Goal: Task Accomplishment & Management: Complete application form

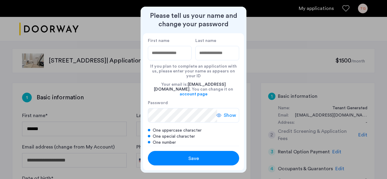
click at [168, 55] on input "First name" at bounding box center [170, 53] width 44 height 15
type input "******"
click at [217, 53] on input "Last name" at bounding box center [218, 53] width 44 height 15
type input "******"
click at [174, 100] on label "Password" at bounding box center [185, 102] width 74 height 5
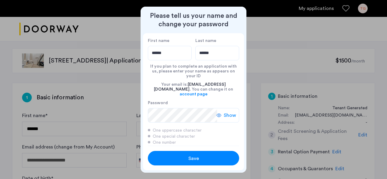
click at [192, 154] on button "Save" at bounding box center [193, 158] width 91 height 15
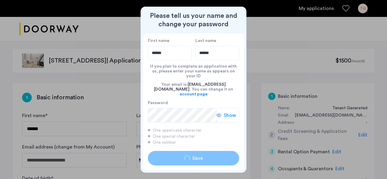
type input "******"
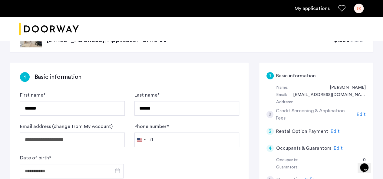
scroll to position [30, 0]
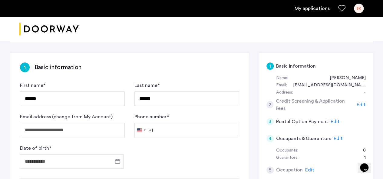
click at [180, 118] on div "Phone number * United States +1 +1 244 results found Afghanistan +93 Åland Isla…" at bounding box center [186, 126] width 105 height 24
drag, startPoint x: 161, startPoint y: 131, endPoint x: 157, endPoint y: 130, distance: 3.9
click at [160, 131] on input "Phone number *" at bounding box center [186, 130] width 105 height 15
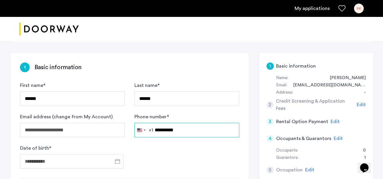
scroll to position [91, 0]
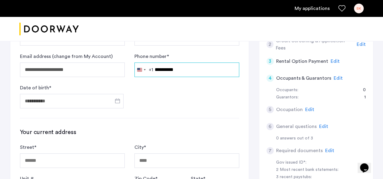
type input "**********"
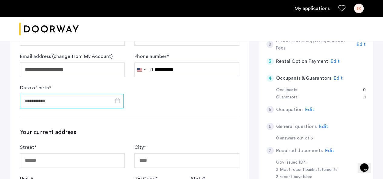
click at [76, 98] on input "Date of birth *" at bounding box center [72, 101] width 104 height 15
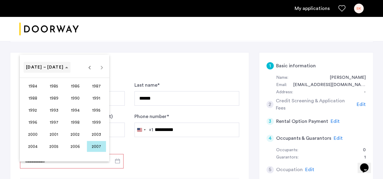
scroll to position [30, 0]
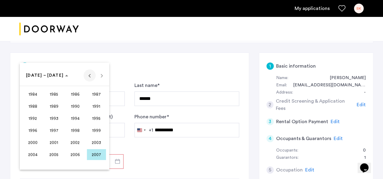
click at [87, 79] on span "Previous 24 years" at bounding box center [90, 76] width 12 height 12
click at [95, 141] on span "1955" at bounding box center [96, 142] width 19 height 11
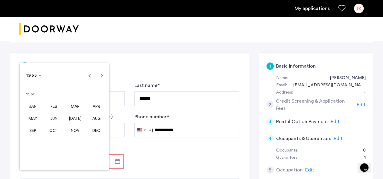
click at [96, 108] on span "APR" at bounding box center [96, 106] width 19 height 11
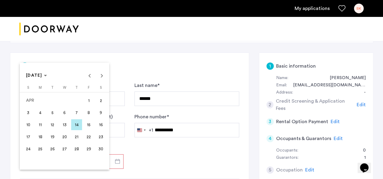
click at [76, 123] on span "14" at bounding box center [76, 125] width 11 height 11
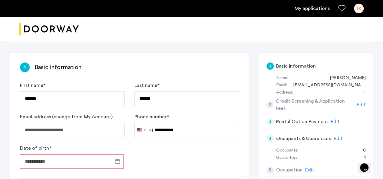
type input "**********"
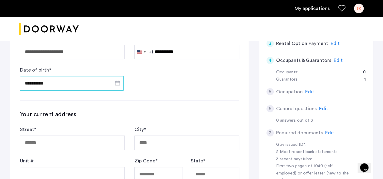
scroll to position [151, 0]
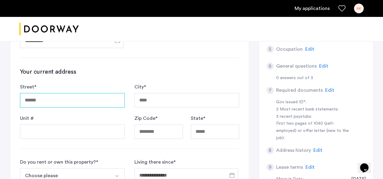
click at [42, 99] on input "Street *" at bounding box center [72, 100] width 105 height 15
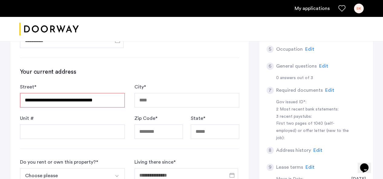
type input "**********"
type input "*****"
type input "**"
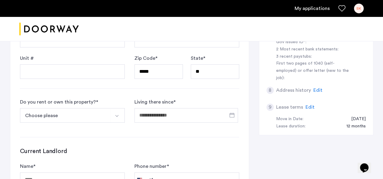
scroll to position [212, 0]
click at [118, 115] on img "Select option" at bounding box center [116, 116] width 5 height 5
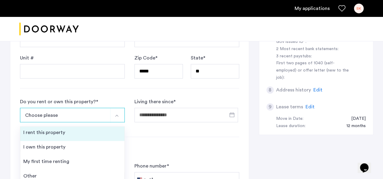
click at [57, 131] on div "I rent this property" at bounding box center [44, 132] width 42 height 7
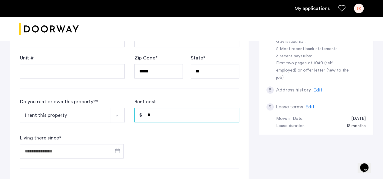
click at [167, 113] on input "*" at bounding box center [186, 115] width 105 height 15
type input "*****"
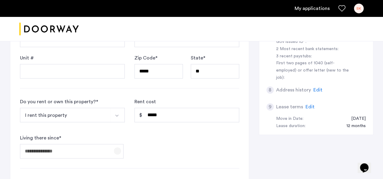
click at [116, 149] on span "Open calendar" at bounding box center [117, 151] width 15 height 15
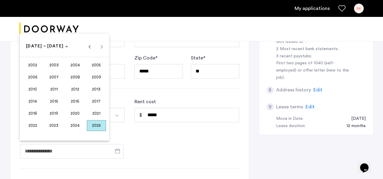
click at [95, 125] on span "2025" at bounding box center [96, 125] width 19 height 11
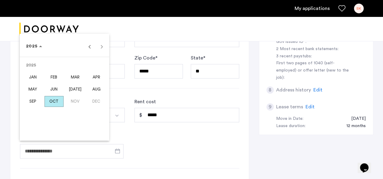
drag, startPoint x: 50, startPoint y: 90, endPoint x: 52, endPoint y: 87, distance: 3.9
click at [52, 87] on span "JUN" at bounding box center [53, 89] width 19 height 11
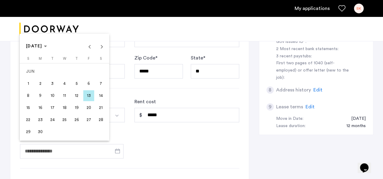
click at [27, 83] on span "1" at bounding box center [28, 83] width 11 height 11
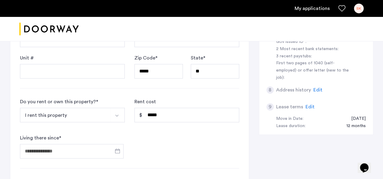
type input "**********"
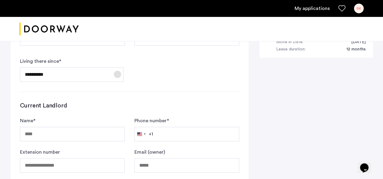
scroll to position [303, 0]
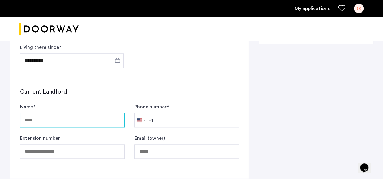
click at [41, 119] on input "Name *" at bounding box center [72, 120] width 105 height 15
type input "**********"
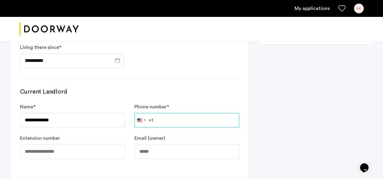
click at [167, 120] on input "Phone number *" at bounding box center [186, 120] width 105 height 15
type input "**********"
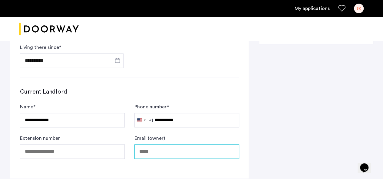
click at [154, 151] on input "Email (owner)" at bounding box center [186, 152] width 105 height 15
type input "**********"
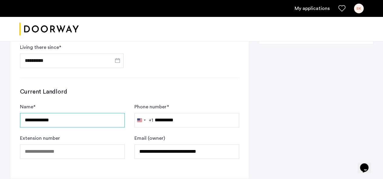
click at [61, 118] on input "**********" at bounding box center [72, 120] width 105 height 15
type input "*"
type input "**********"
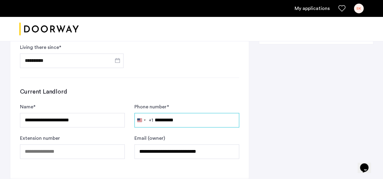
click at [182, 119] on input "**********" at bounding box center [186, 120] width 105 height 15
type input "*"
paste input "**********"
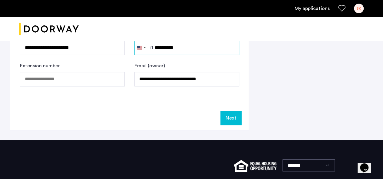
scroll to position [422, 0]
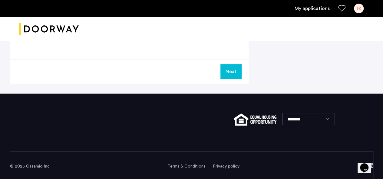
type input "**********"
click at [232, 68] on button "Next" at bounding box center [230, 71] width 21 height 15
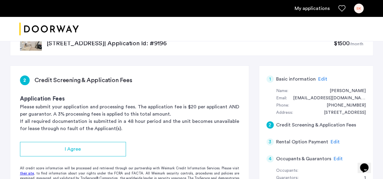
scroll to position [30, 0]
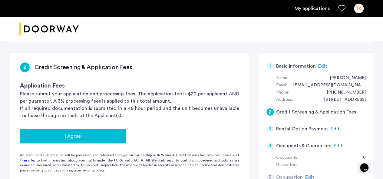
click at [77, 137] on span "I Agree" at bounding box center [73, 136] width 16 height 7
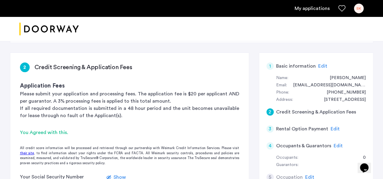
scroll to position [61, 0]
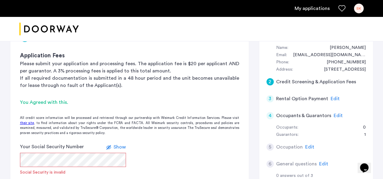
click at [150, 149] on form "Your Social Security Number Show Social Security is invalid I do not have a soc…" at bounding box center [129, 166] width 239 height 46
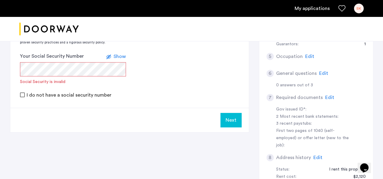
scroll to position [121, 0]
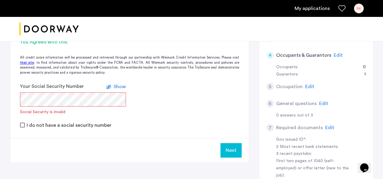
click at [229, 153] on button "Next" at bounding box center [230, 150] width 21 height 15
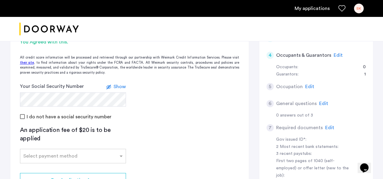
click at [211, 109] on form "Your Social Security Number Show I do not have a social security number" at bounding box center [129, 101] width 239 height 37
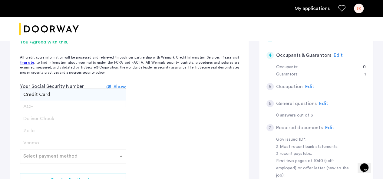
click at [121, 156] on span at bounding box center [122, 156] width 8 height 7
click at [43, 96] on span "Credit Card" at bounding box center [36, 94] width 27 height 5
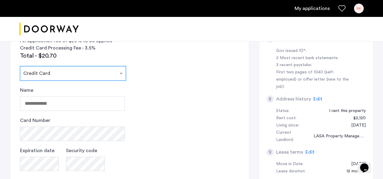
scroll to position [212, 0]
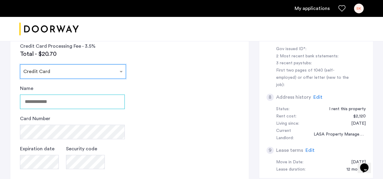
click at [54, 98] on input "Name" at bounding box center [72, 102] width 105 height 15
click at [54, 100] on input "Name" at bounding box center [72, 102] width 105 height 15
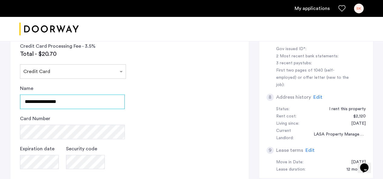
type input "**********"
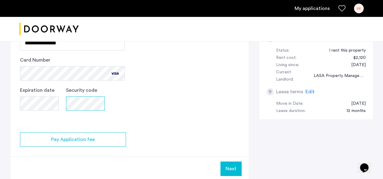
scroll to position [303, 0]
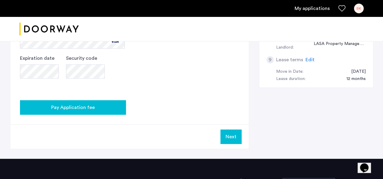
click at [82, 107] on span "Pay Application fee" at bounding box center [73, 107] width 44 height 7
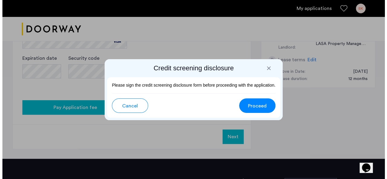
scroll to position [0, 0]
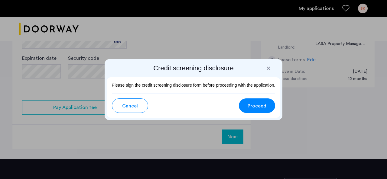
click at [263, 109] on span "Proceed" at bounding box center [257, 106] width 19 height 7
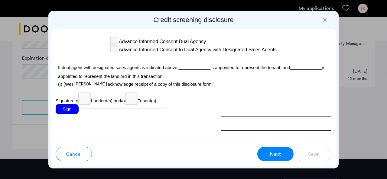
scroll to position [1923, 0]
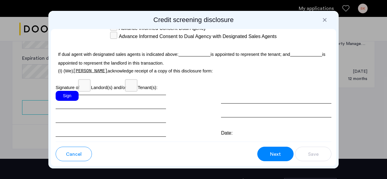
click at [87, 112] on div "Sign" at bounding box center [111, 114] width 110 height 46
click at [67, 101] on div "Sign" at bounding box center [67, 96] width 23 height 10
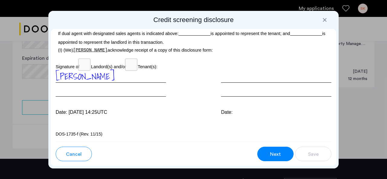
scroll to position [1953, 0]
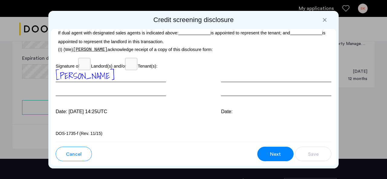
click at [275, 156] on span "Next" at bounding box center [275, 154] width 11 height 7
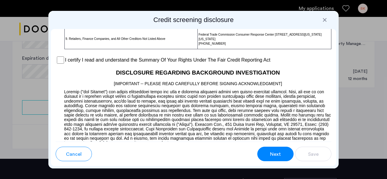
scroll to position [527, 0]
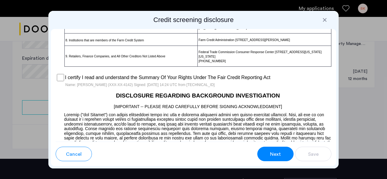
click at [276, 157] on span "Next" at bounding box center [275, 154] width 11 height 7
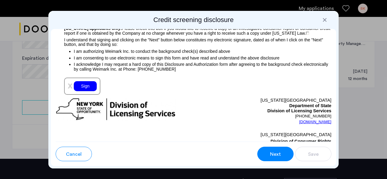
scroll to position [758, 0]
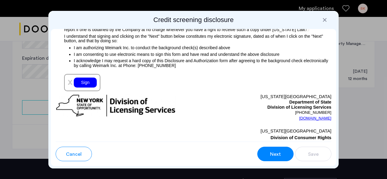
click at [84, 85] on div "Sign" at bounding box center [85, 83] width 23 height 10
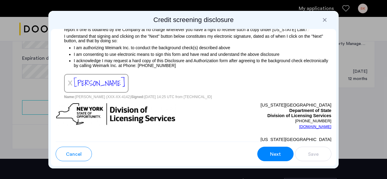
click at [278, 155] on span "Next" at bounding box center [275, 154] width 11 height 7
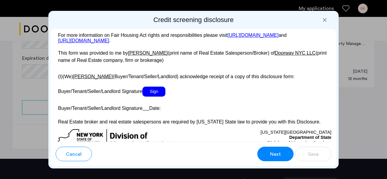
scroll to position [1218, 0]
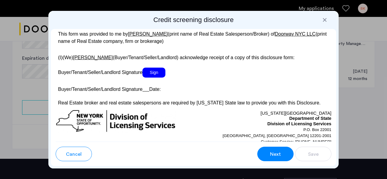
click at [156, 78] on span "Sign" at bounding box center [154, 73] width 23 height 10
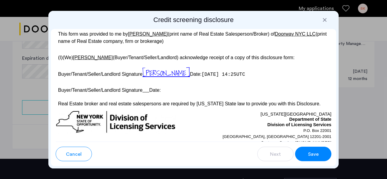
click at [315, 153] on span "Save" at bounding box center [313, 154] width 11 height 7
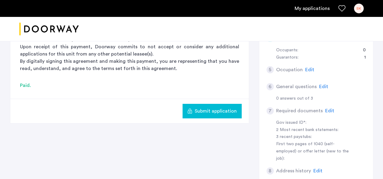
scroll to position [151, 0]
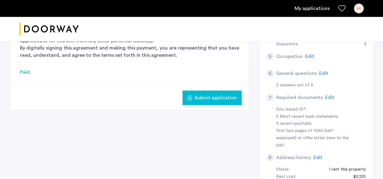
click at [211, 98] on span "Submit application" at bounding box center [216, 97] width 42 height 7
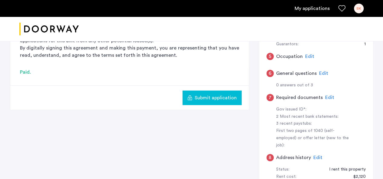
click at [131, 100] on div "Submit application" at bounding box center [129, 98] width 239 height 25
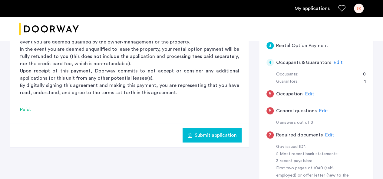
scroll to position [91, 0]
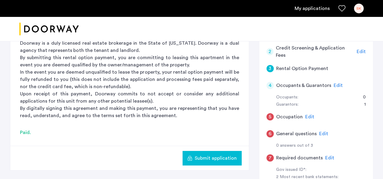
click at [309, 116] on span "Edit" at bounding box center [309, 117] width 9 height 5
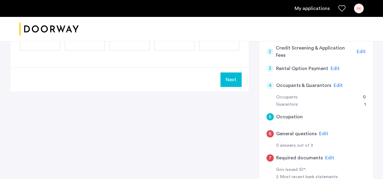
scroll to position [0, 0]
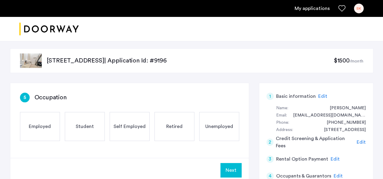
click at [136, 126] on span "Self Employed" at bounding box center [130, 126] width 32 height 7
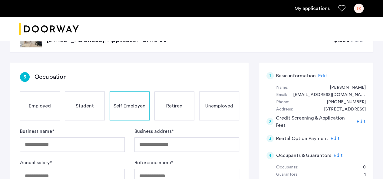
scroll to position [30, 0]
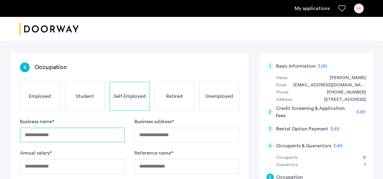
click at [62, 136] on input "Business name *" at bounding box center [72, 135] width 105 height 15
type input "**********"
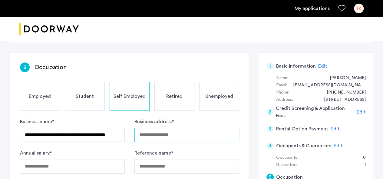
scroll to position [0, 0]
click at [177, 136] on input "Business address *" at bounding box center [186, 135] width 105 height 15
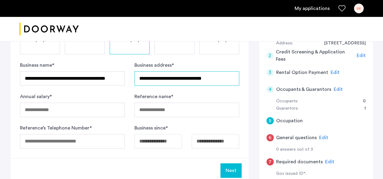
scroll to position [91, 0]
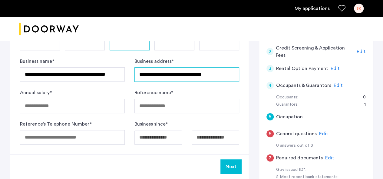
type input "**********"
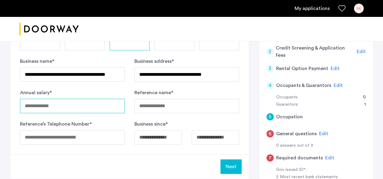
click at [59, 106] on input "Annual salary *" at bounding box center [72, 106] width 105 height 15
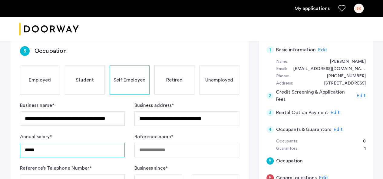
scroll to position [61, 0]
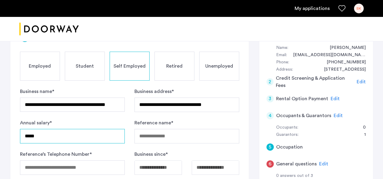
type input "*****"
click at [39, 66] on span "Employed" at bounding box center [40, 66] width 22 height 7
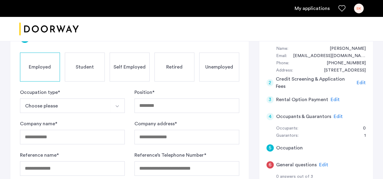
scroll to position [30, 0]
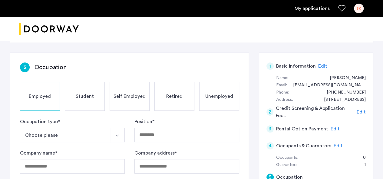
click at [117, 136] on img "Select option" at bounding box center [117, 135] width 5 height 5
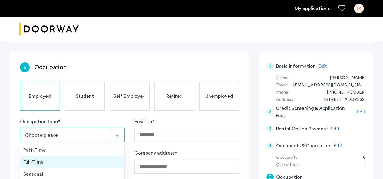
click at [33, 161] on div "Full-Time" at bounding box center [72, 162] width 98 height 7
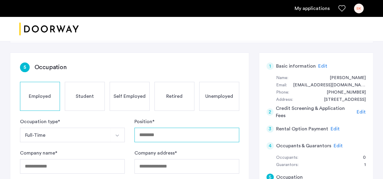
drag, startPoint x: 165, startPoint y: 136, endPoint x: 166, endPoint y: 129, distance: 7.1
click at [165, 136] on input "Position *" at bounding box center [186, 135] width 105 height 15
type input "**********"
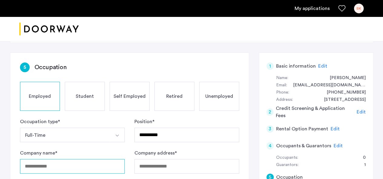
click at [76, 172] on input "Company name *" at bounding box center [72, 167] width 105 height 15
type input "**********"
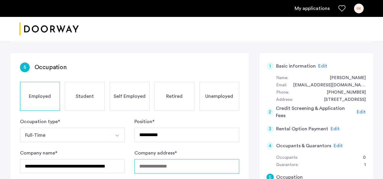
scroll to position [0, 0]
drag, startPoint x: 156, startPoint y: 165, endPoint x: 152, endPoint y: 167, distance: 3.8
click at [155, 165] on input "Company address *" at bounding box center [186, 167] width 105 height 15
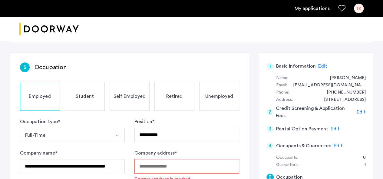
click at [125, 99] on span "Self Employed" at bounding box center [130, 96] width 32 height 7
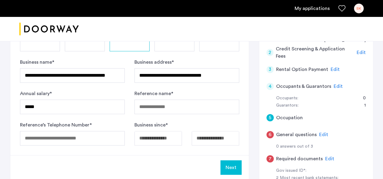
scroll to position [91, 0]
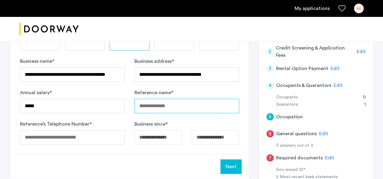
click at [159, 107] on input "Reference name *" at bounding box center [186, 106] width 105 height 15
type input "**********"
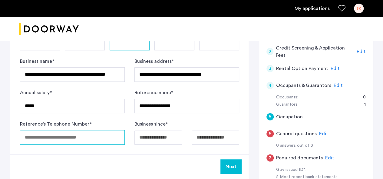
click at [92, 140] on input "Reference’s Telephone Number *" at bounding box center [72, 137] width 105 height 15
type input "**********"
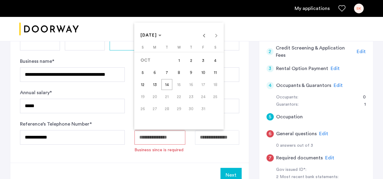
click at [212, 36] on div "OCT 2025 OCT 2025" at bounding box center [179, 35] width 87 height 12
drag, startPoint x: 213, startPoint y: 36, endPoint x: 216, endPoint y: 33, distance: 4.5
click at [215, 35] on div "OCT 2025 OCT 2025" at bounding box center [179, 35] width 87 height 12
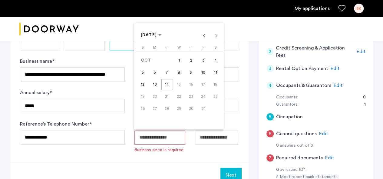
click at [214, 35] on div "OCT 2025 OCT 2025" at bounding box center [179, 35] width 87 height 12
click at [162, 37] on span "OCT 2025" at bounding box center [151, 35] width 21 height 5
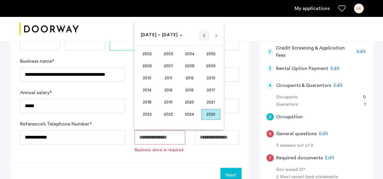
click at [203, 35] on span "Previous 24 years" at bounding box center [204, 35] width 12 height 12
click at [167, 101] on span "1995" at bounding box center [168, 102] width 19 height 11
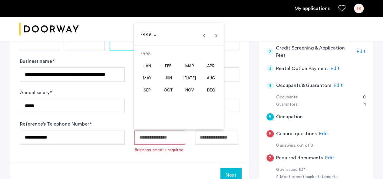
click at [209, 89] on span "DEC" at bounding box center [210, 90] width 19 height 11
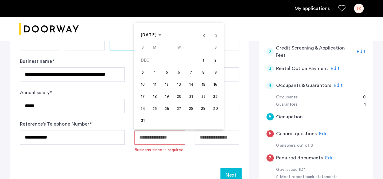
click at [180, 74] on span "6" at bounding box center [178, 72] width 11 height 11
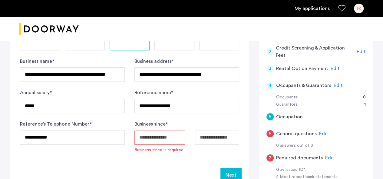
type input "**********"
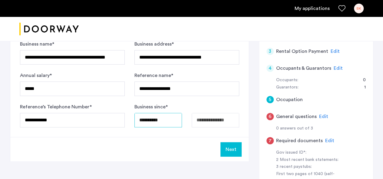
scroll to position [121, 0]
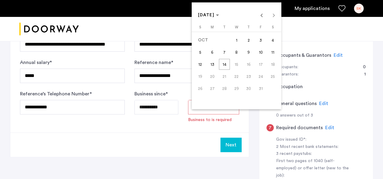
click at [223, 62] on span "14" at bounding box center [224, 64] width 11 height 11
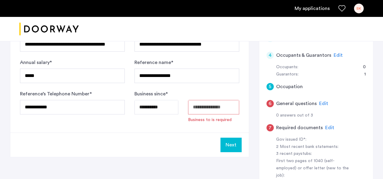
type input "**********"
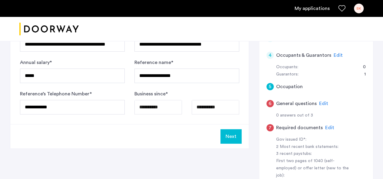
click at [234, 136] on button "Next" at bounding box center [230, 137] width 21 height 15
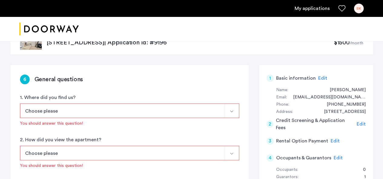
scroll to position [30, 0]
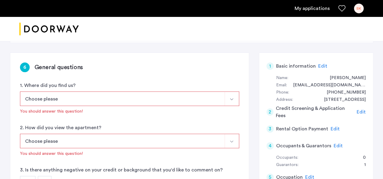
click at [230, 100] on img "Select option" at bounding box center [231, 99] width 5 height 5
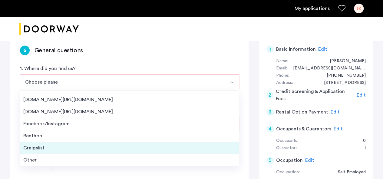
scroll to position [61, 0]
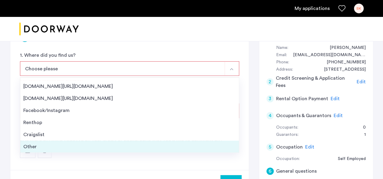
click at [27, 146] on div "Other" at bounding box center [129, 146] width 212 height 7
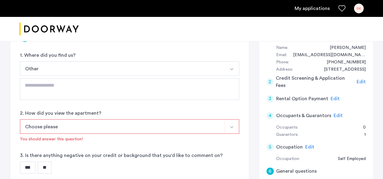
scroll to position [91, 0]
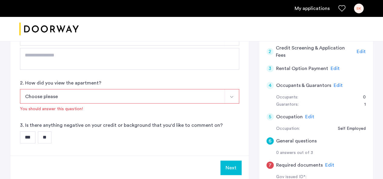
click at [233, 97] on img "Select option" at bounding box center [231, 97] width 5 height 5
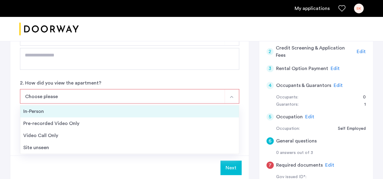
click at [58, 113] on div "In-Person" at bounding box center [129, 111] width 212 height 7
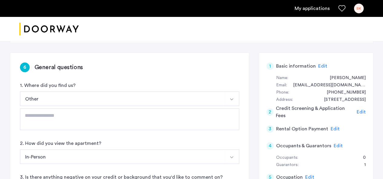
scroll to position [61, 0]
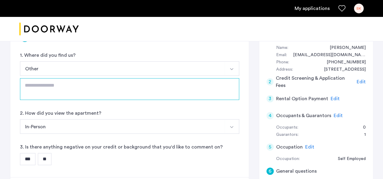
click at [61, 89] on textarea at bounding box center [129, 89] width 219 height 22
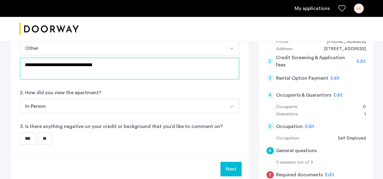
scroll to position [91, 0]
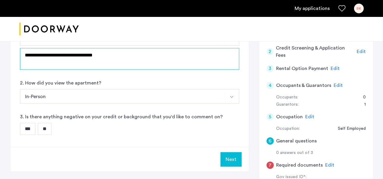
type textarea "**********"
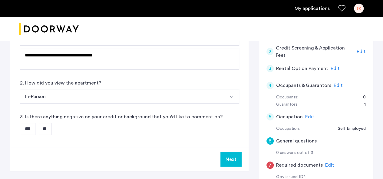
click at [48, 129] on input "**" at bounding box center [45, 129] width 14 height 12
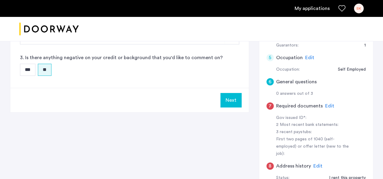
scroll to position [151, 0]
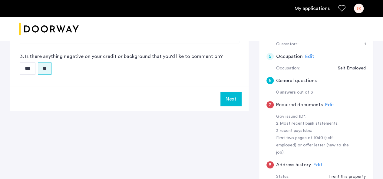
click at [230, 97] on button "Next" at bounding box center [230, 99] width 21 height 15
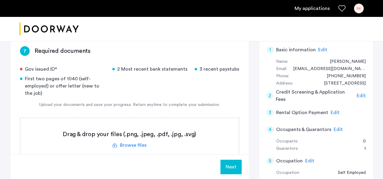
scroll to position [61, 0]
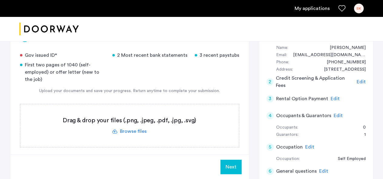
click at [126, 132] on label at bounding box center [129, 125] width 219 height 43
click at [0, 0] on input "file" at bounding box center [0, 0] width 0 height 0
click at [225, 169] on span "Upload" at bounding box center [225, 167] width 16 height 7
click at [100, 129] on label at bounding box center [129, 125] width 219 height 43
click at [0, 0] on input "file" at bounding box center [0, 0] width 0 height 0
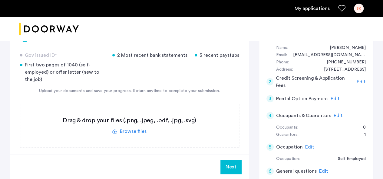
scroll to position [0, 0]
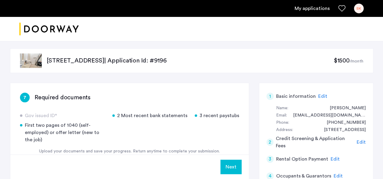
click at [228, 165] on button "Next" at bounding box center [230, 167] width 21 height 15
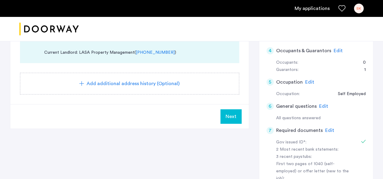
scroll to position [91, 0]
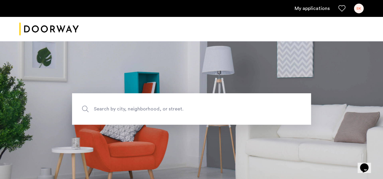
click at [312, 9] on link "My applications" at bounding box center [311, 8] width 35 height 7
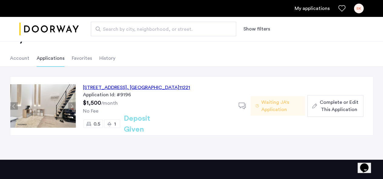
scroll to position [30, 0]
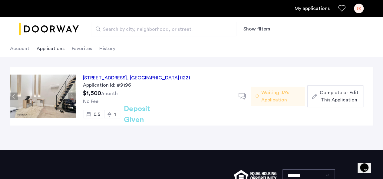
click at [138, 78] on div "334 Evergreen Avenue, Unit 3BTR, Brooklyn , NY 11221" at bounding box center [136, 77] width 107 height 7
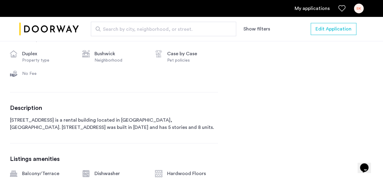
scroll to position [363, 0]
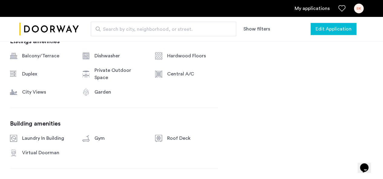
click at [329, 28] on span "Edit Application" at bounding box center [333, 28] width 36 height 7
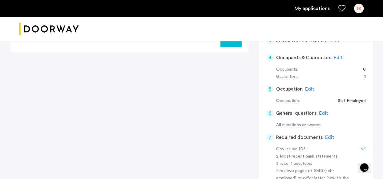
scroll to position [91, 0]
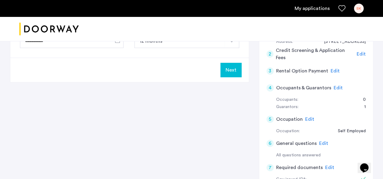
click at [334, 89] on span "Edit" at bounding box center [338, 88] width 9 height 5
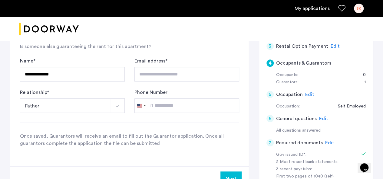
scroll to position [129, 0]
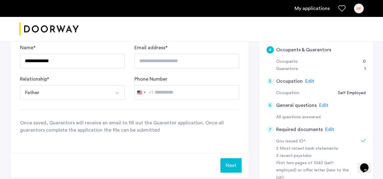
click at [232, 162] on button "Next" at bounding box center [230, 166] width 21 height 15
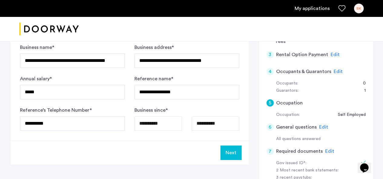
scroll to position [121, 0]
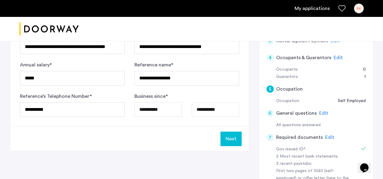
click at [230, 139] on button "Next" at bounding box center [230, 139] width 21 height 15
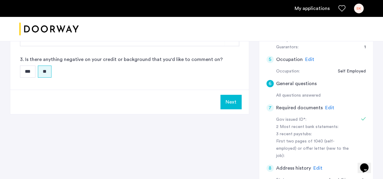
scroll to position [151, 0]
click at [228, 102] on button "Next" at bounding box center [230, 101] width 21 height 15
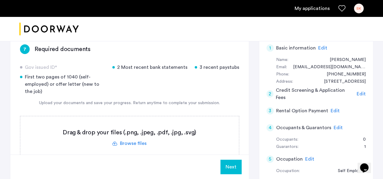
scroll to position [61, 0]
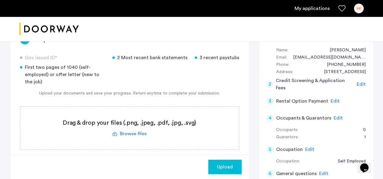
click at [222, 166] on span "Upload" at bounding box center [225, 167] width 16 height 7
click at [228, 166] on button "Next" at bounding box center [230, 167] width 21 height 15
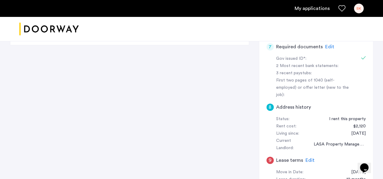
scroll to position [242, 0]
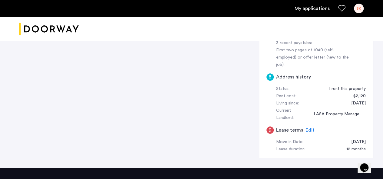
click at [308, 127] on div "Edit" at bounding box center [309, 130] width 9 height 7
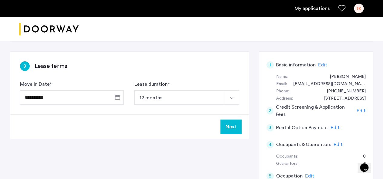
scroll to position [0, 0]
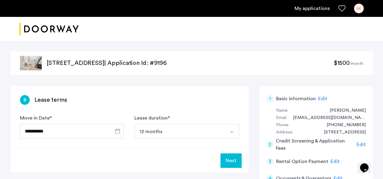
click at [234, 160] on button "Next" at bounding box center [230, 161] width 21 height 15
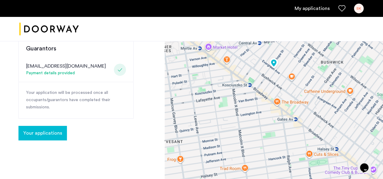
scroll to position [151, 0]
click at [76, 142] on div "Congratulations Thank you for submitting your application. A representative wil…" at bounding box center [82, 71] width 165 height 363
